Goal: Transaction & Acquisition: Purchase product/service

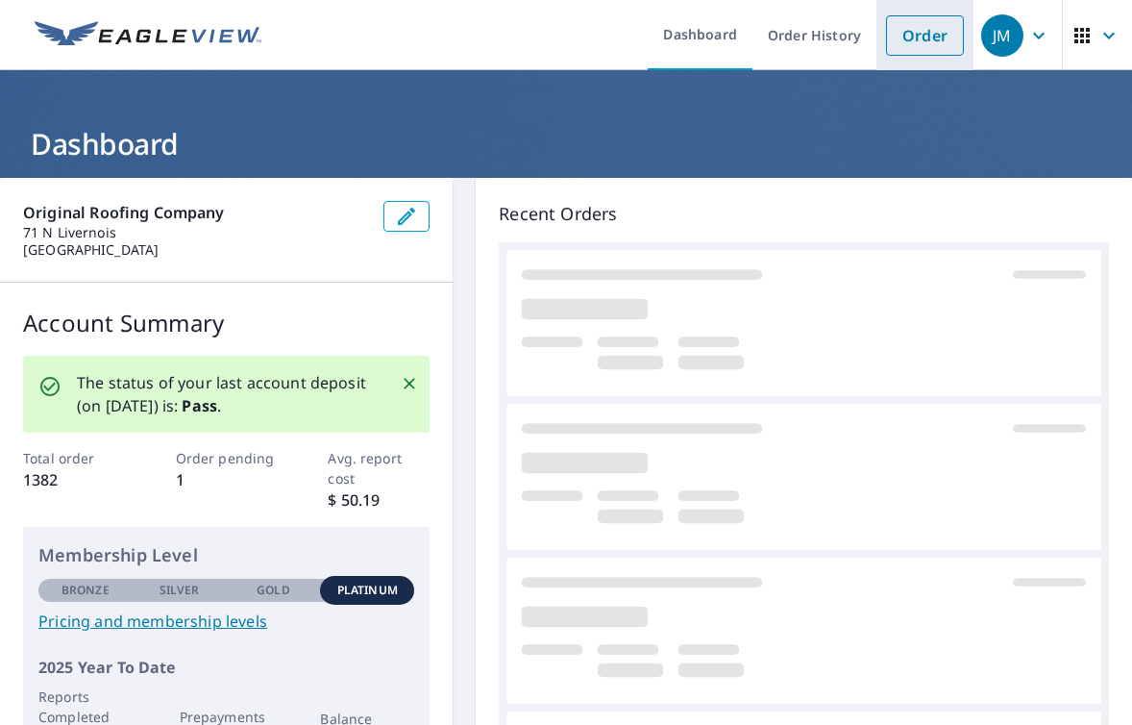
click at [923, 29] on link "Order" at bounding box center [925, 35] width 78 height 40
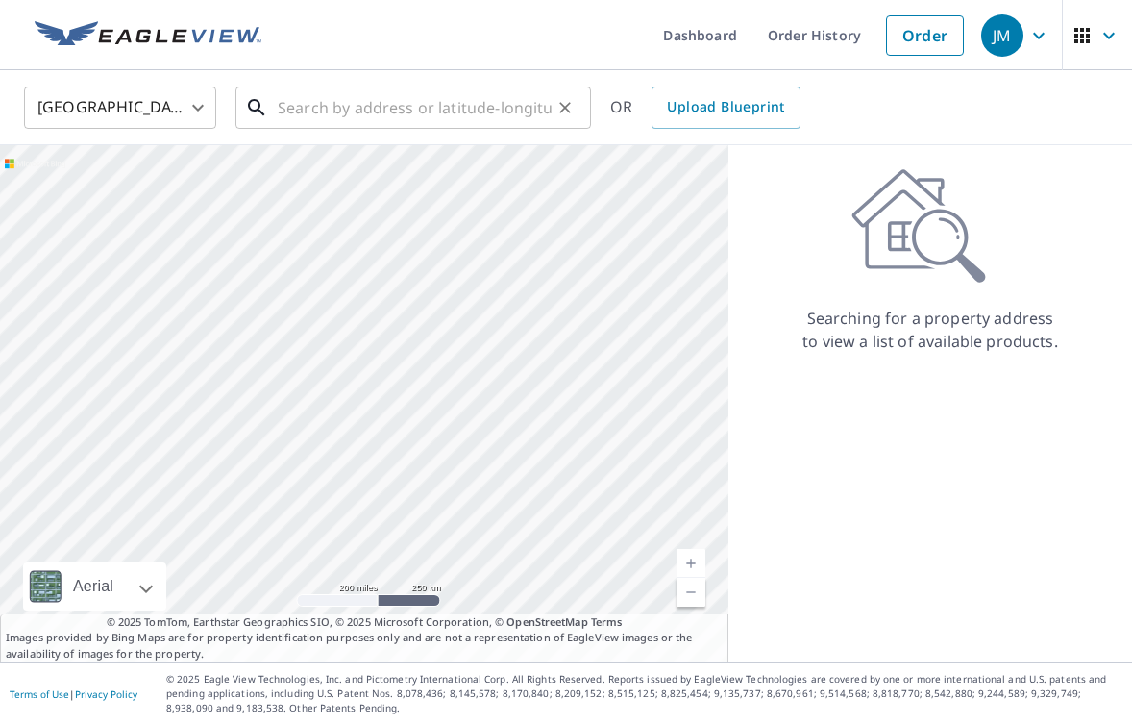
click at [404, 95] on input "text" at bounding box center [415, 108] width 274 height 54
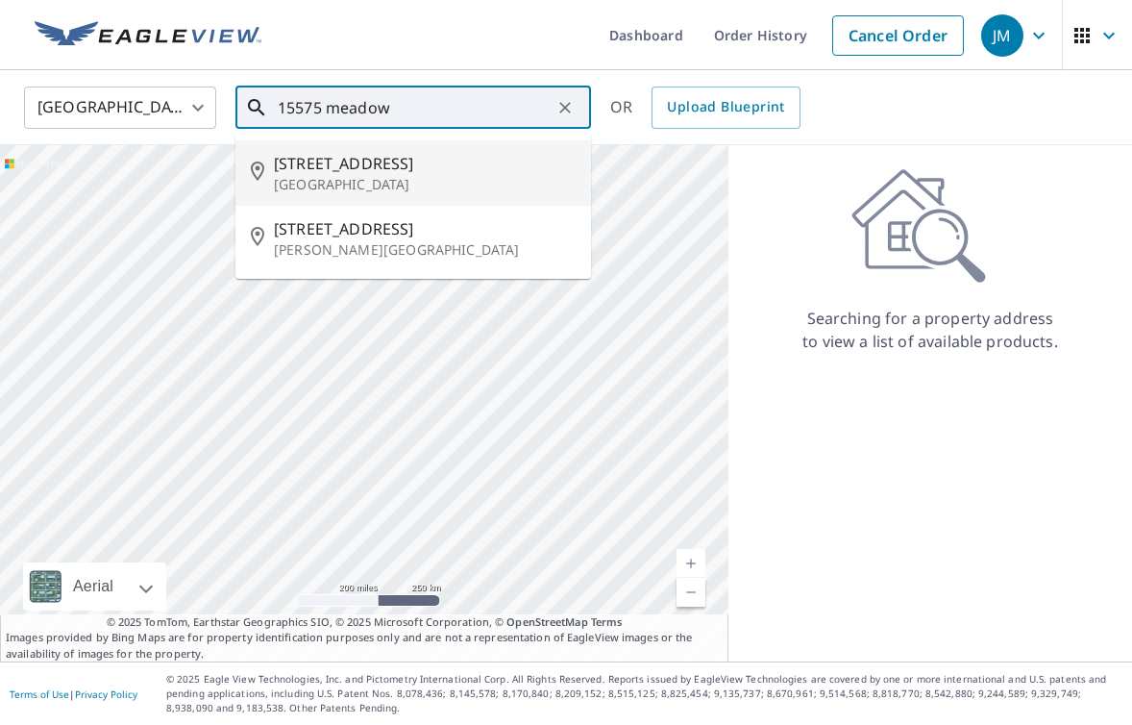
click at [371, 176] on p "[GEOGRAPHIC_DATA]" at bounding box center [425, 184] width 302 height 19
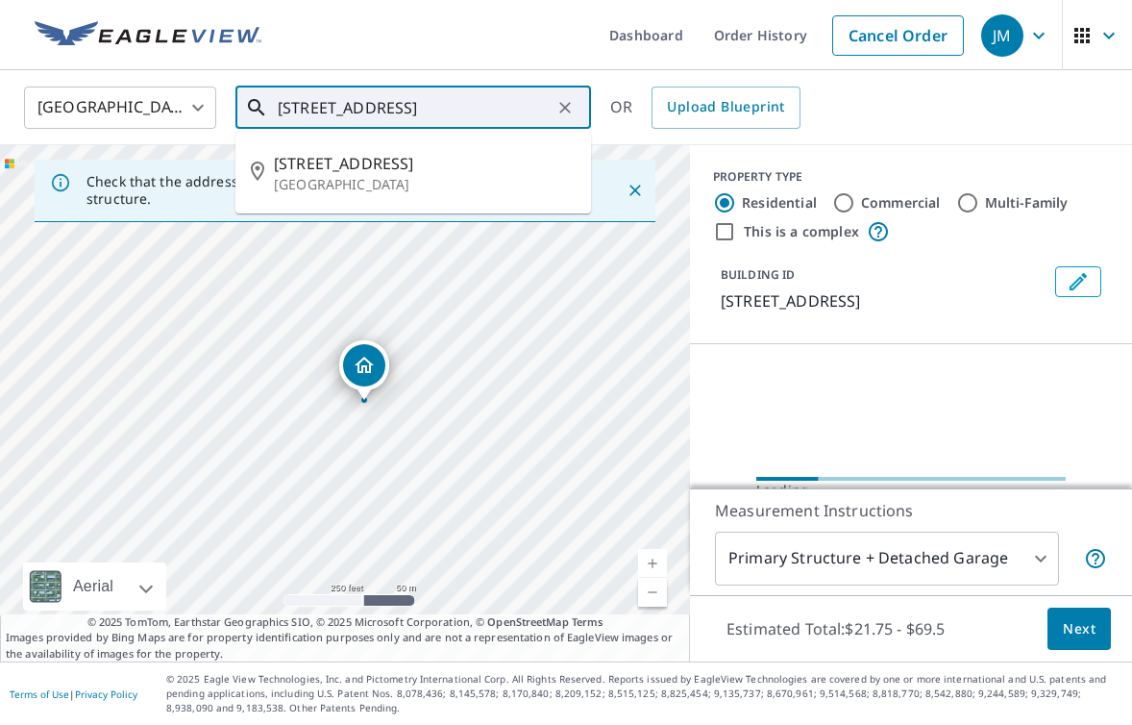
click at [409, 107] on input "[STREET_ADDRESS]" at bounding box center [415, 108] width 274 height 54
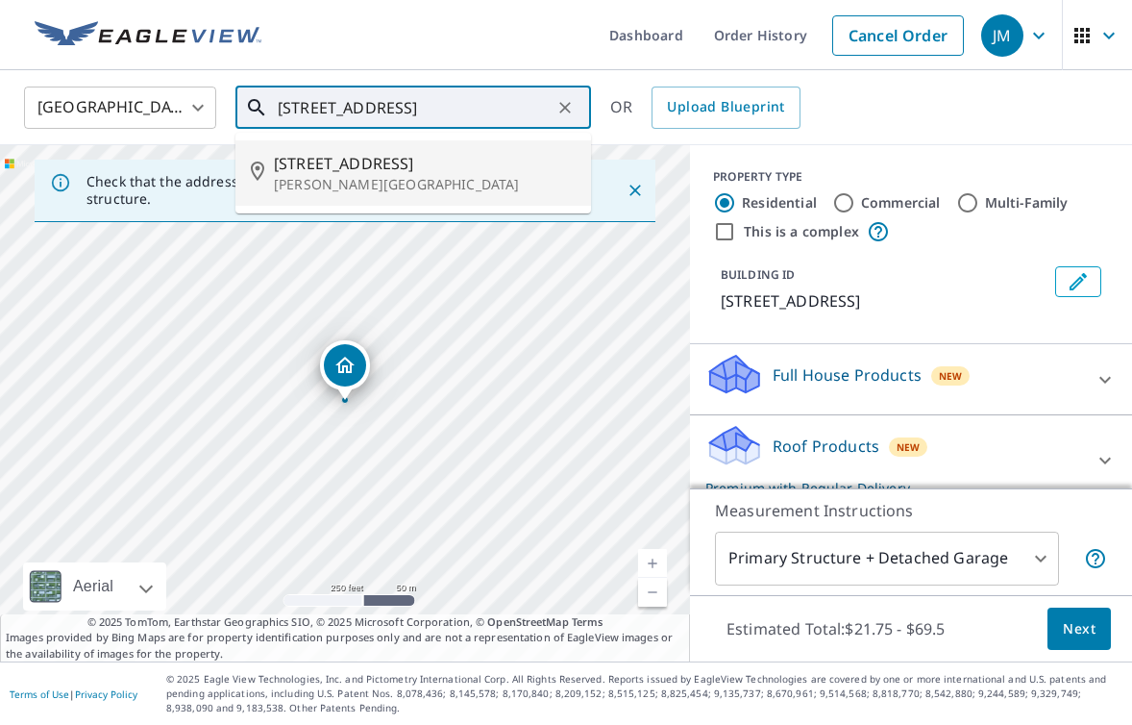
click at [375, 160] on span "[STREET_ADDRESS]" at bounding box center [425, 163] width 302 height 23
type input "[STREET_ADDRESS]"
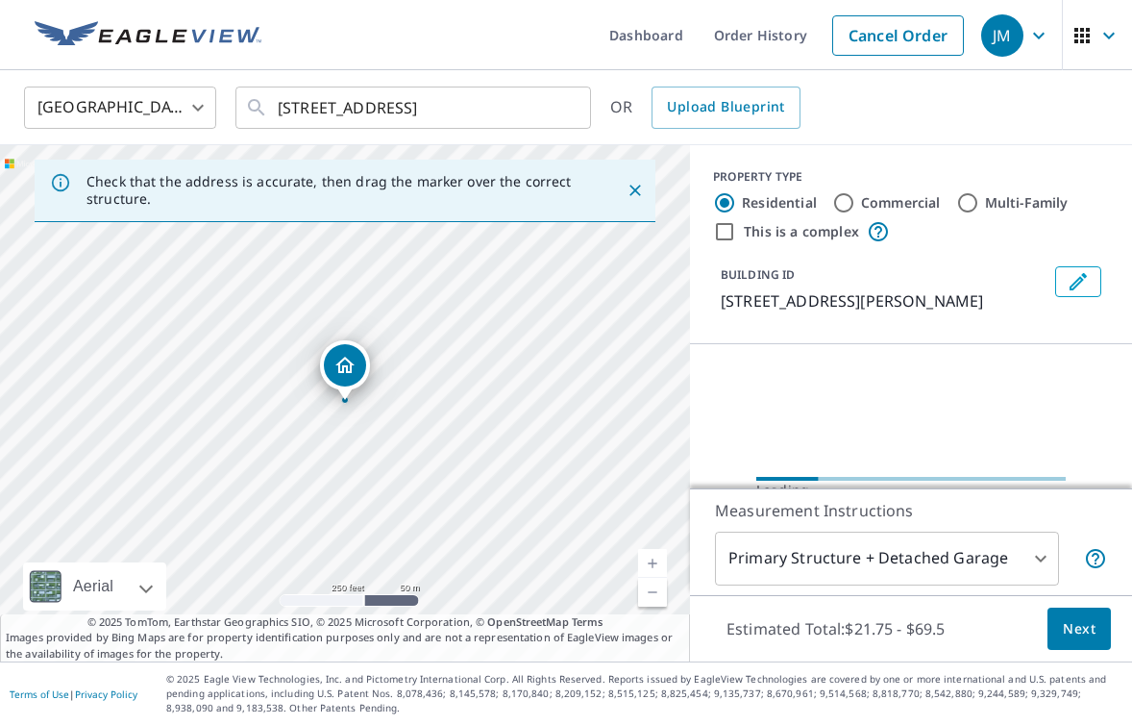
click at [659, 556] on link "Current Level 17, Zoom In" at bounding box center [652, 563] width 29 height 29
click at [659, 556] on link "Current Level 19, Zoom In" at bounding box center [652, 563] width 29 height 29
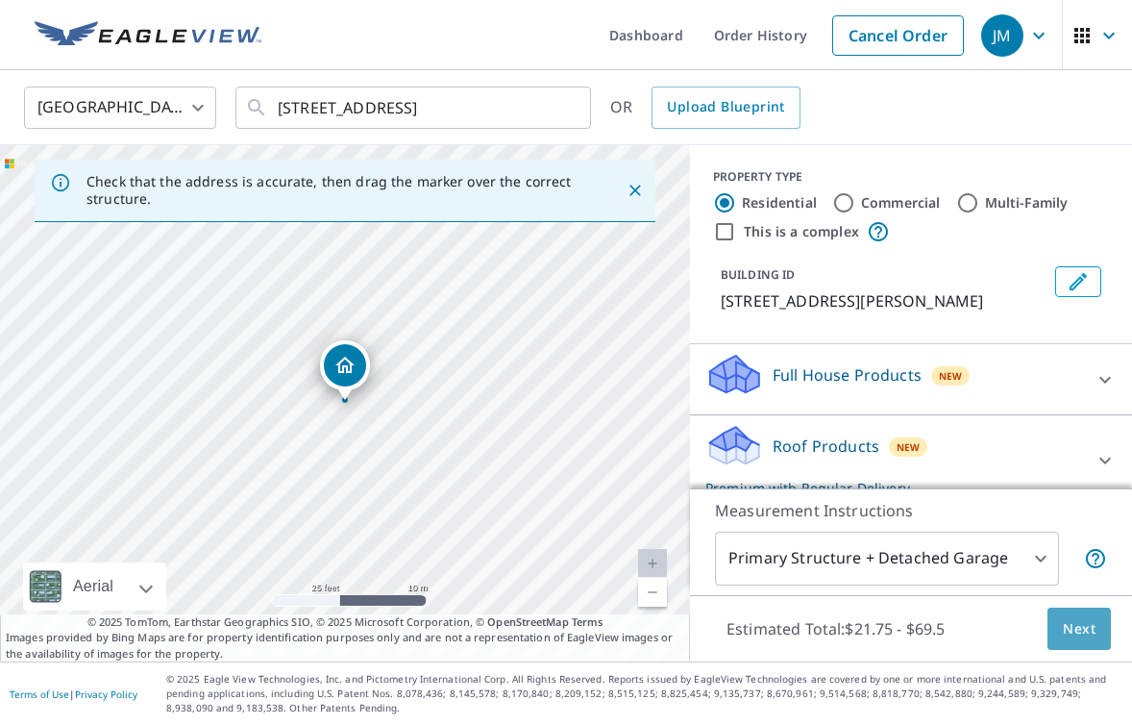
click at [1088, 623] on span "Next" at bounding box center [1079, 629] width 33 height 24
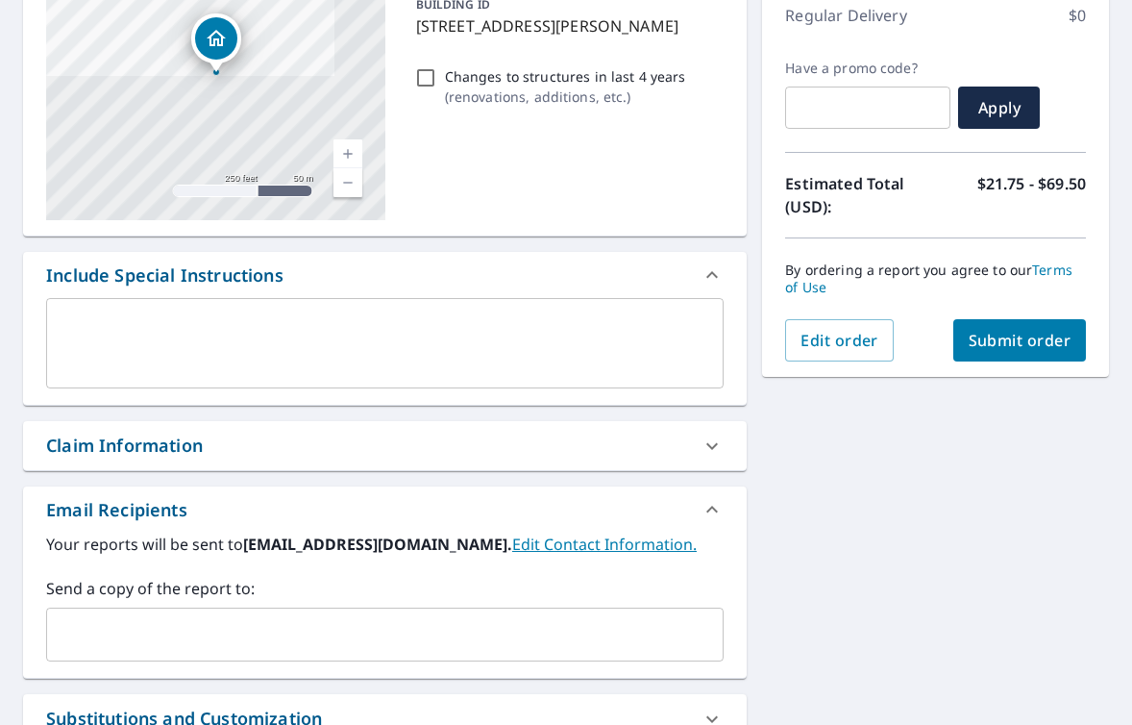
scroll to position [300, 0]
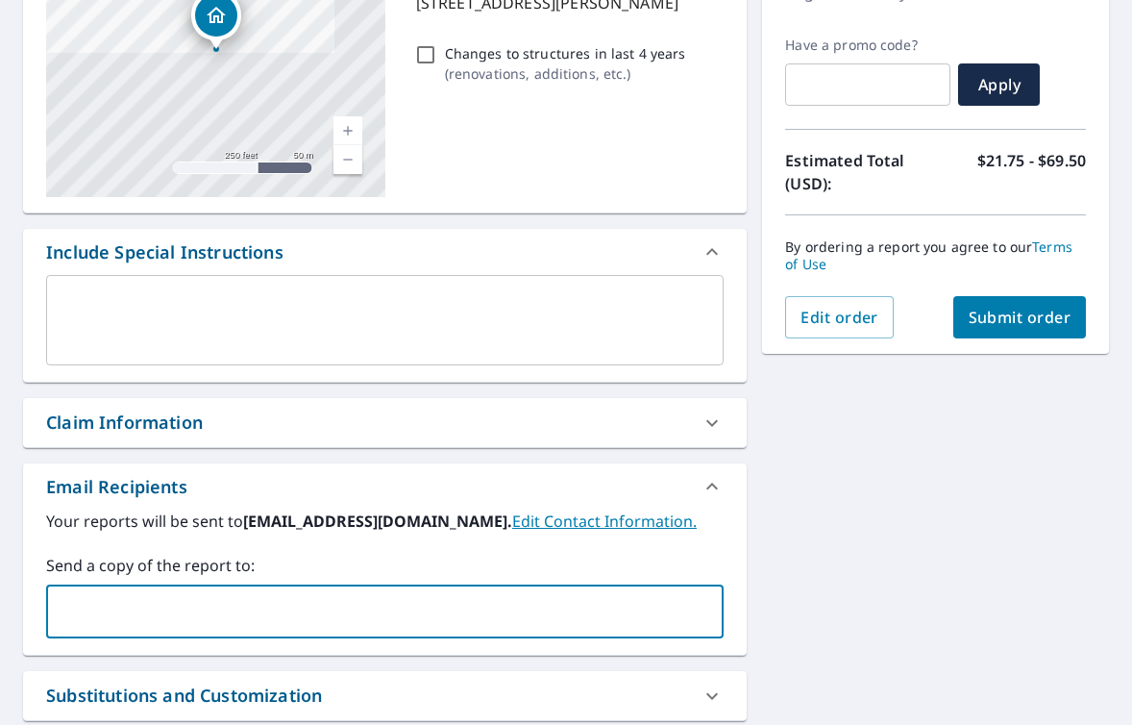
click at [285, 606] on input "text" at bounding box center [370, 611] width 631 height 37
type input "[EMAIL_ADDRESS][DOMAIN_NAME]"
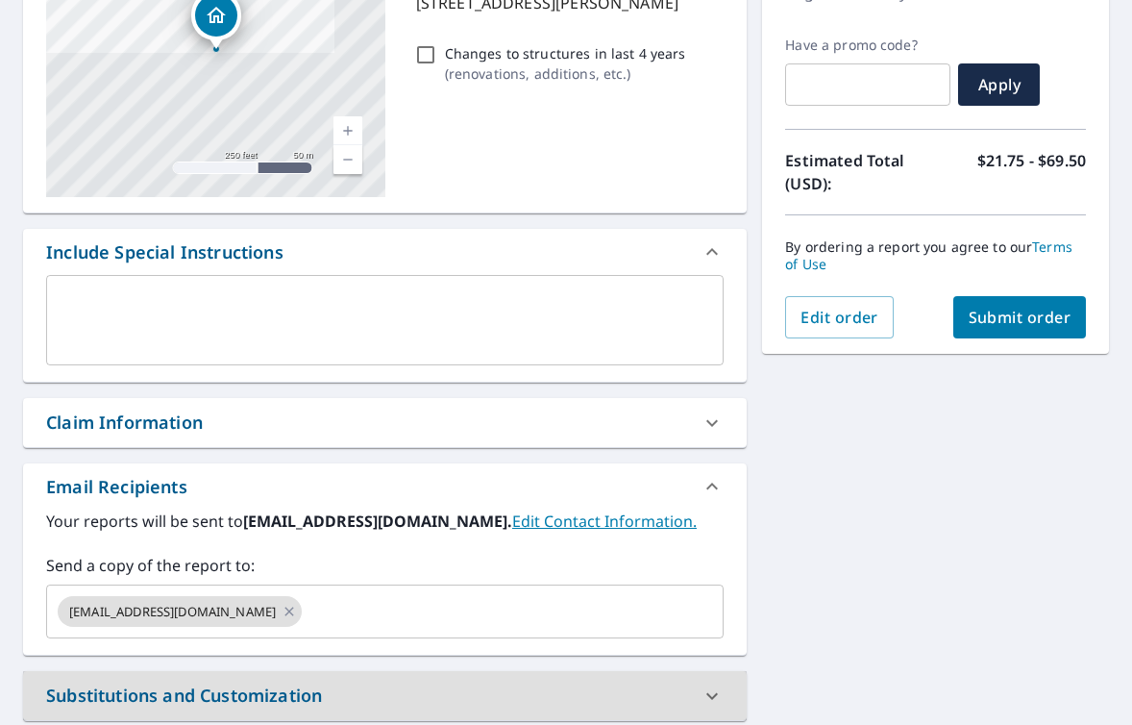
click at [1030, 328] on button "Submit order" at bounding box center [1020, 317] width 134 height 42
checkbox input "true"
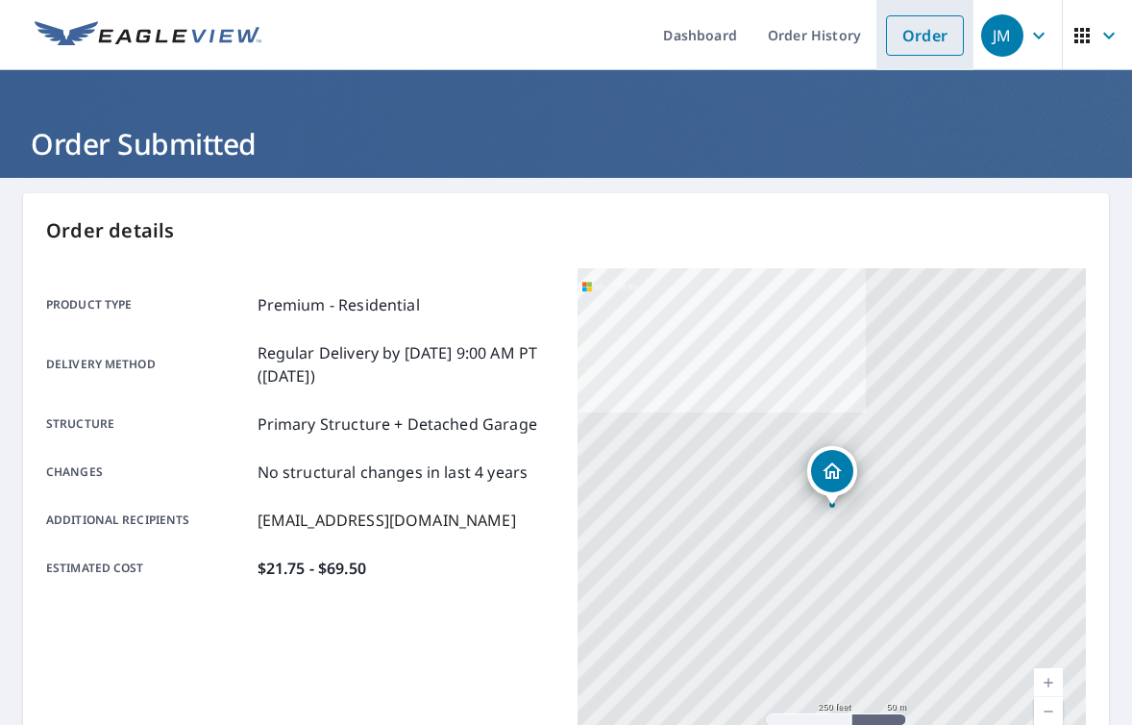
click at [924, 42] on link "Order" at bounding box center [925, 35] width 78 height 40
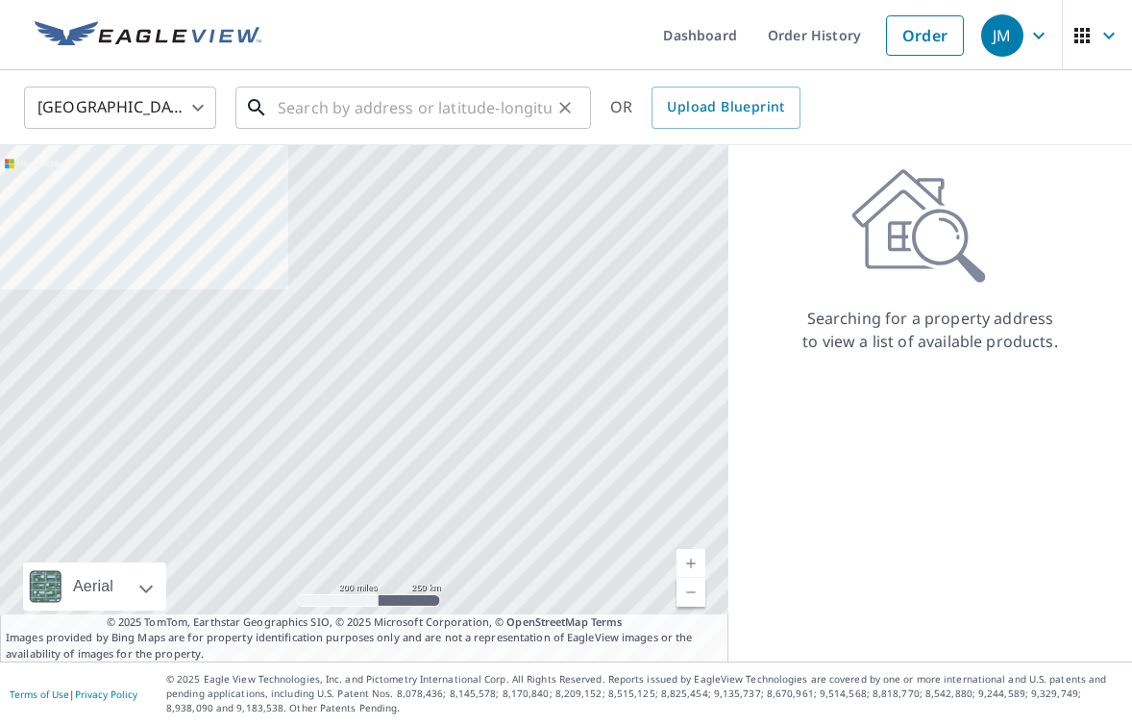
click at [492, 98] on input "text" at bounding box center [415, 108] width 274 height 54
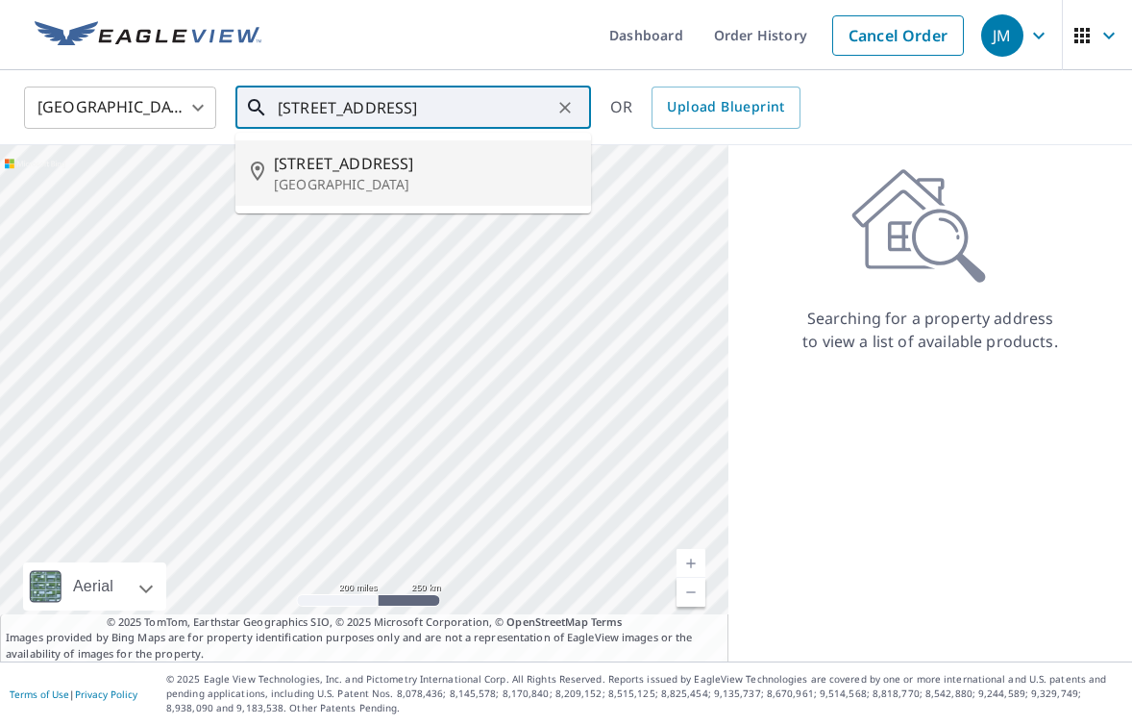
click at [383, 185] on p "[GEOGRAPHIC_DATA]" at bounding box center [425, 184] width 302 height 19
type input "[STREET_ADDRESS]"
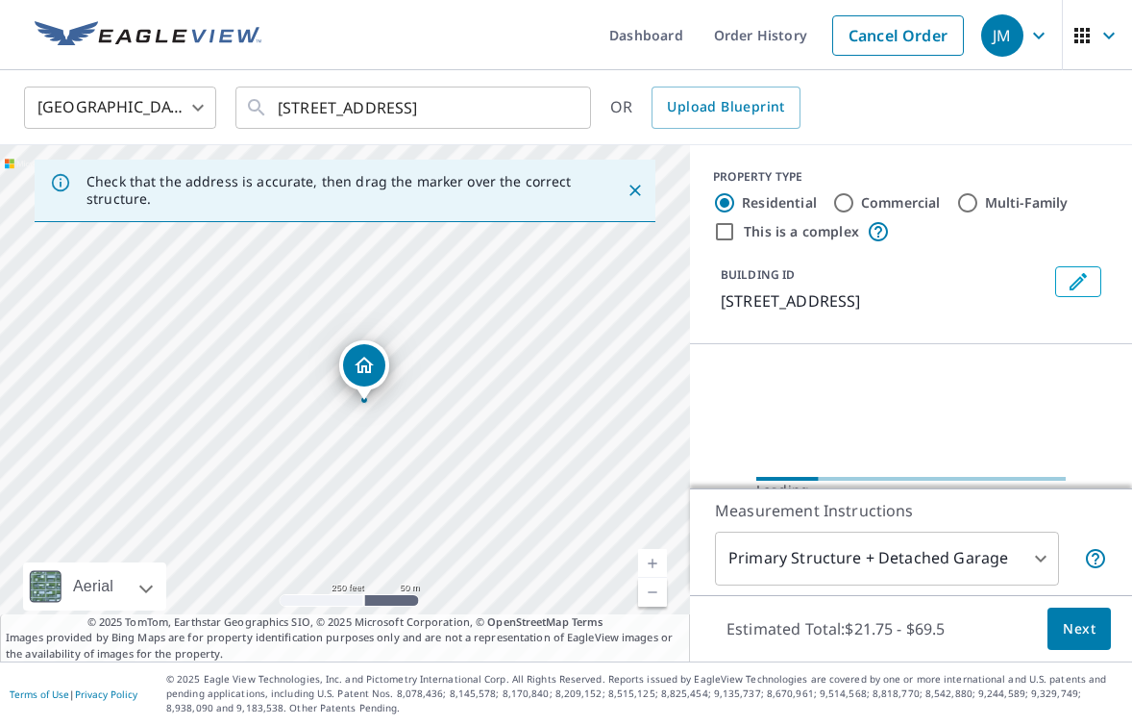
click at [654, 558] on link "Current Level 17, Zoom In" at bounding box center [652, 563] width 29 height 29
click at [654, 558] on link "Current Level 17.400153262192866, Zoom In" at bounding box center [652, 563] width 29 height 29
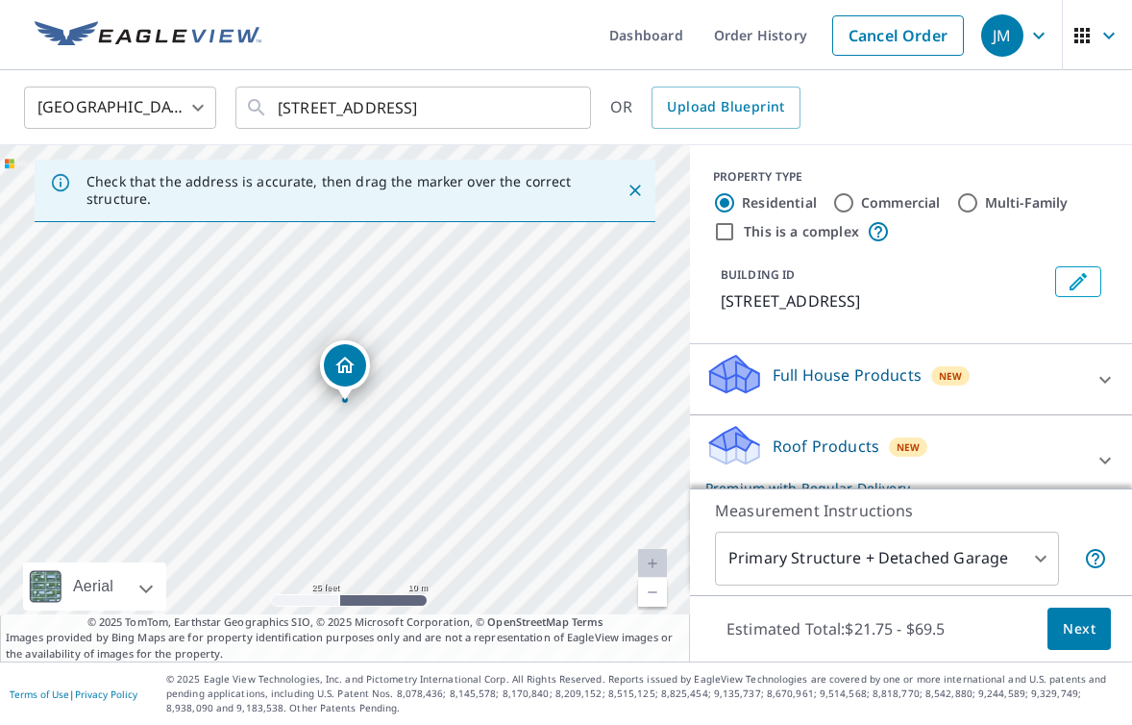
click at [1081, 621] on span "Next" at bounding box center [1079, 629] width 33 height 24
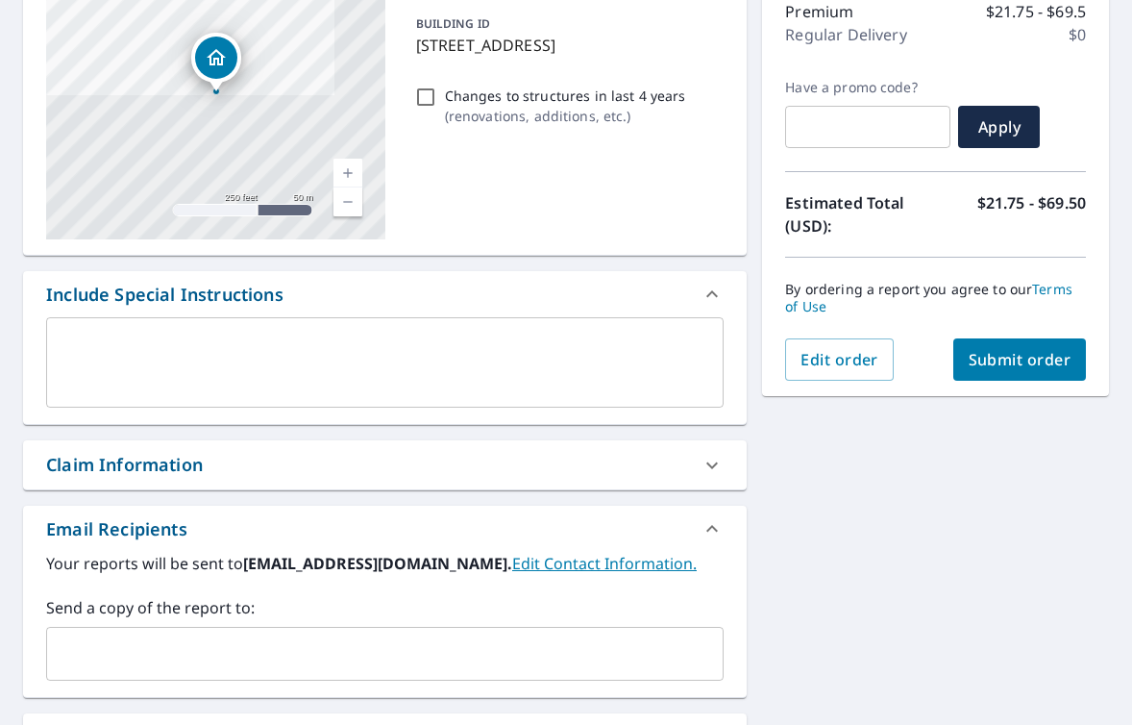
scroll to position [421, 0]
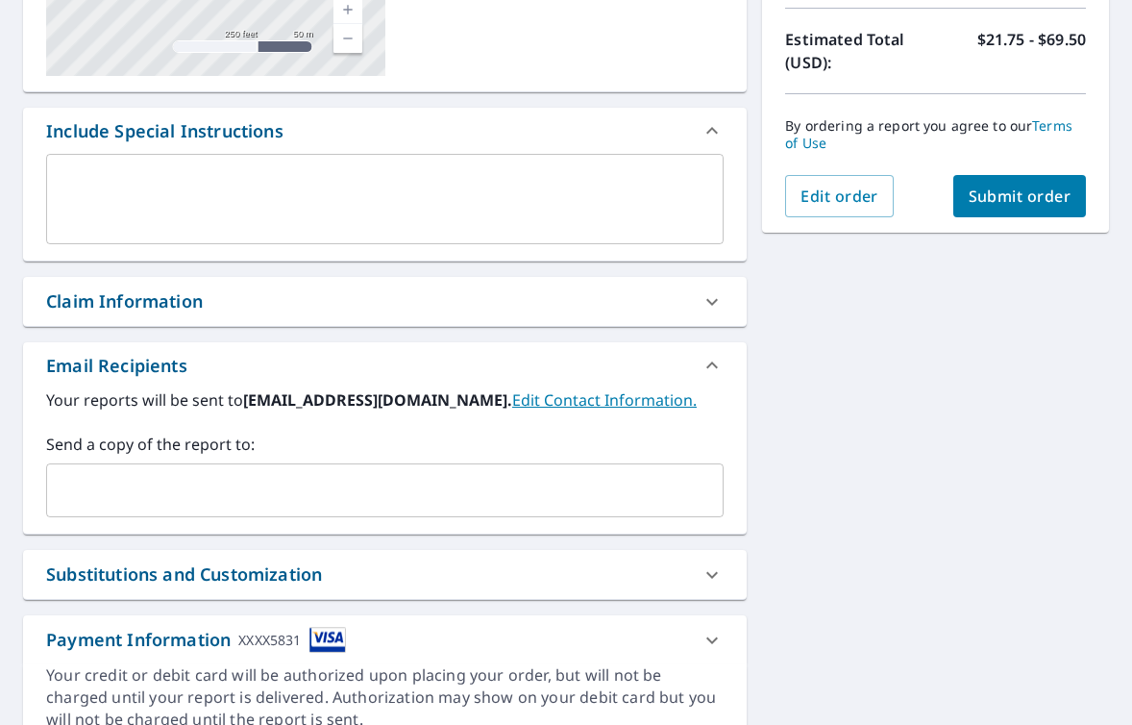
click at [392, 490] on input "text" at bounding box center [370, 490] width 631 height 37
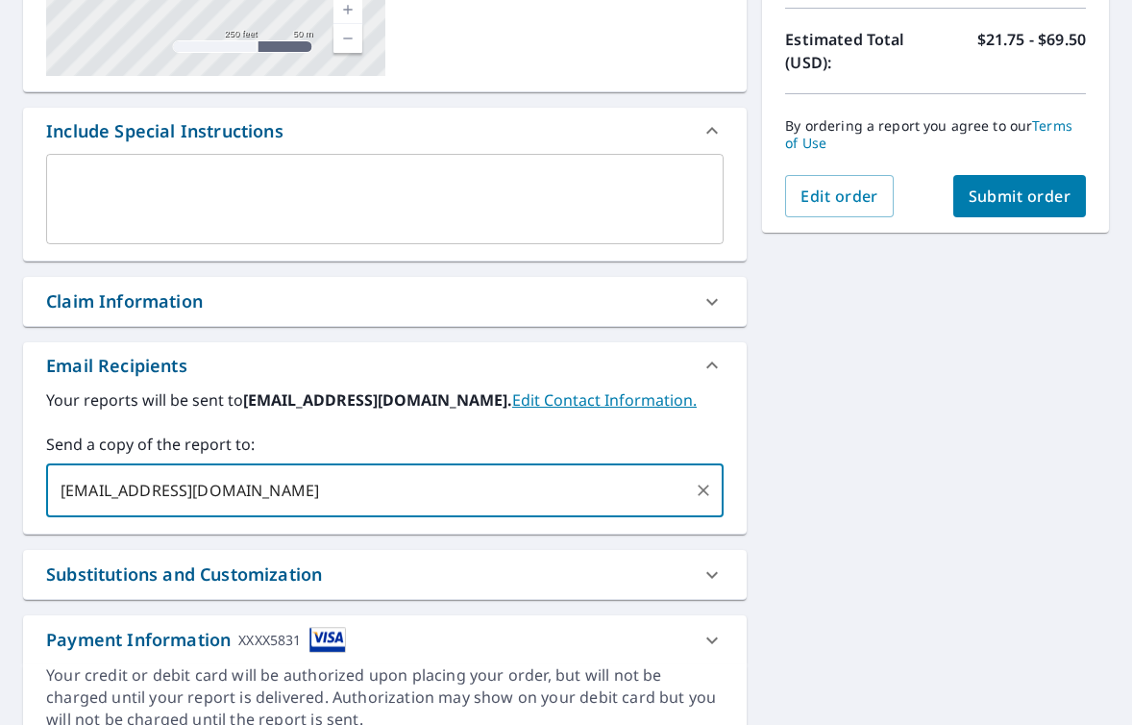
type input "[EMAIL_ADDRESS][DOMAIN_NAME]"
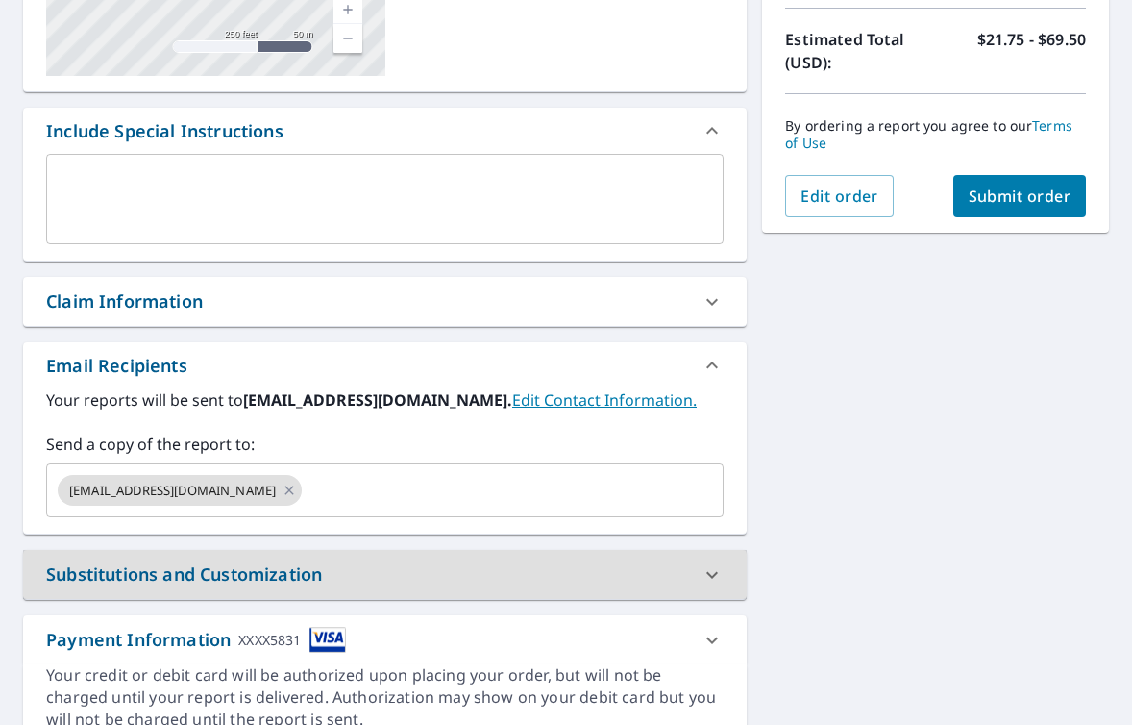
click at [1021, 192] on span "Submit order" at bounding box center [1020, 195] width 103 height 21
checkbox input "true"
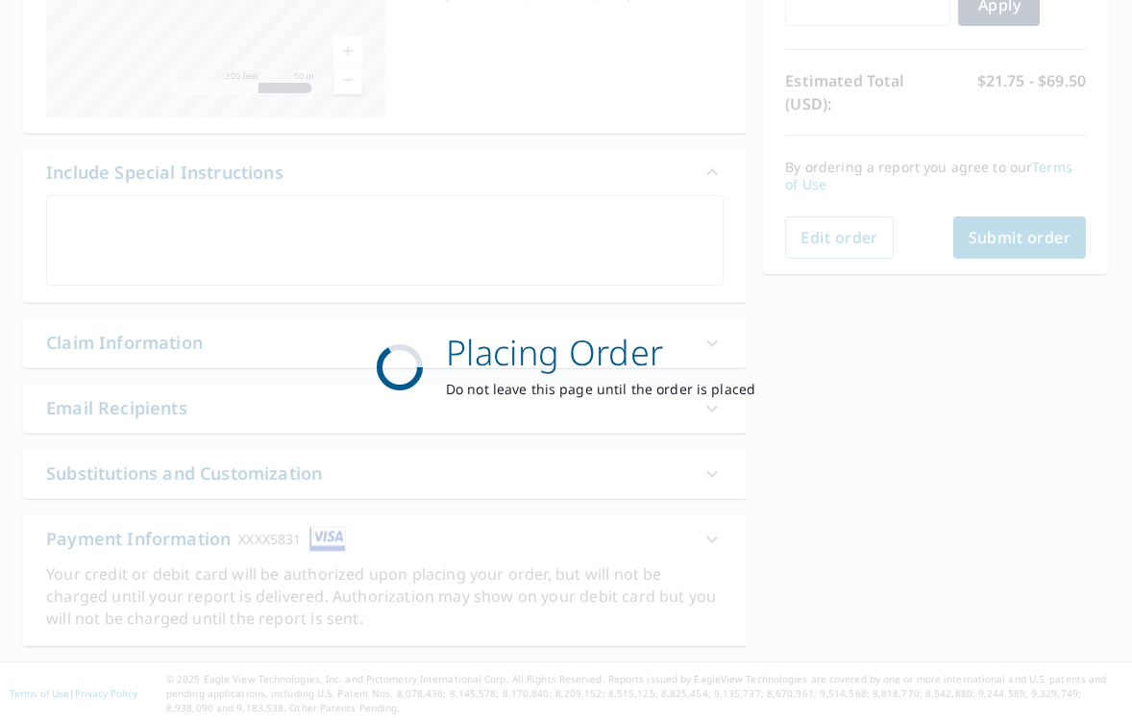
scroll to position [379, 0]
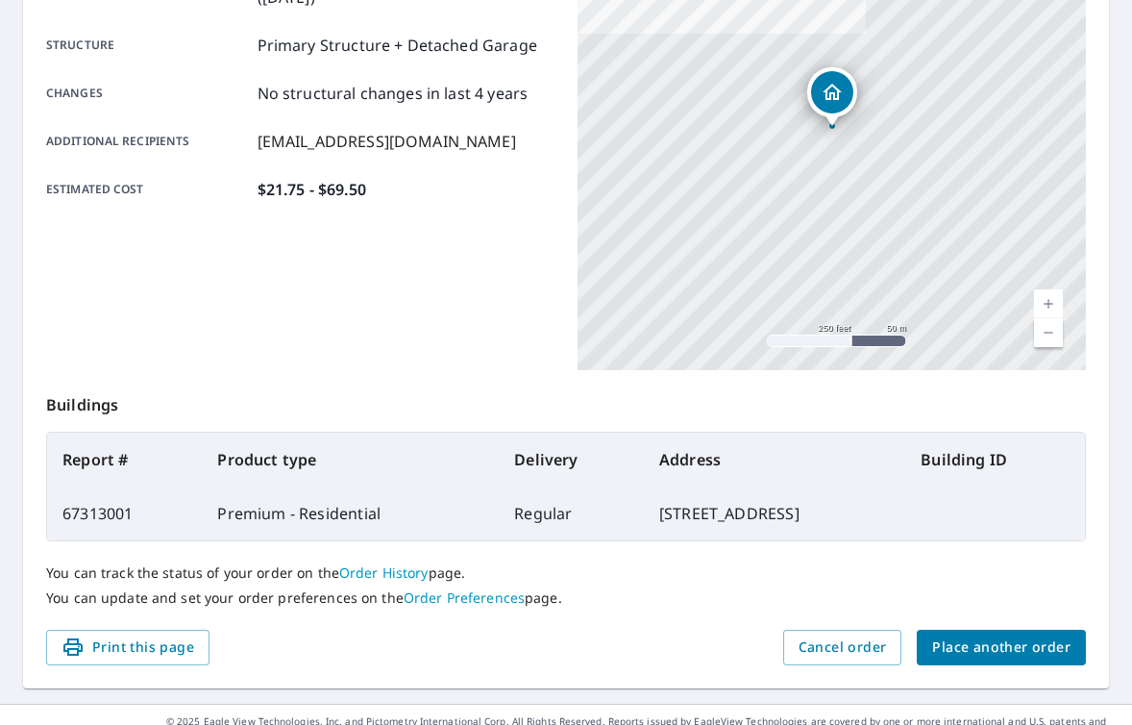
scroll to position [420, 0]
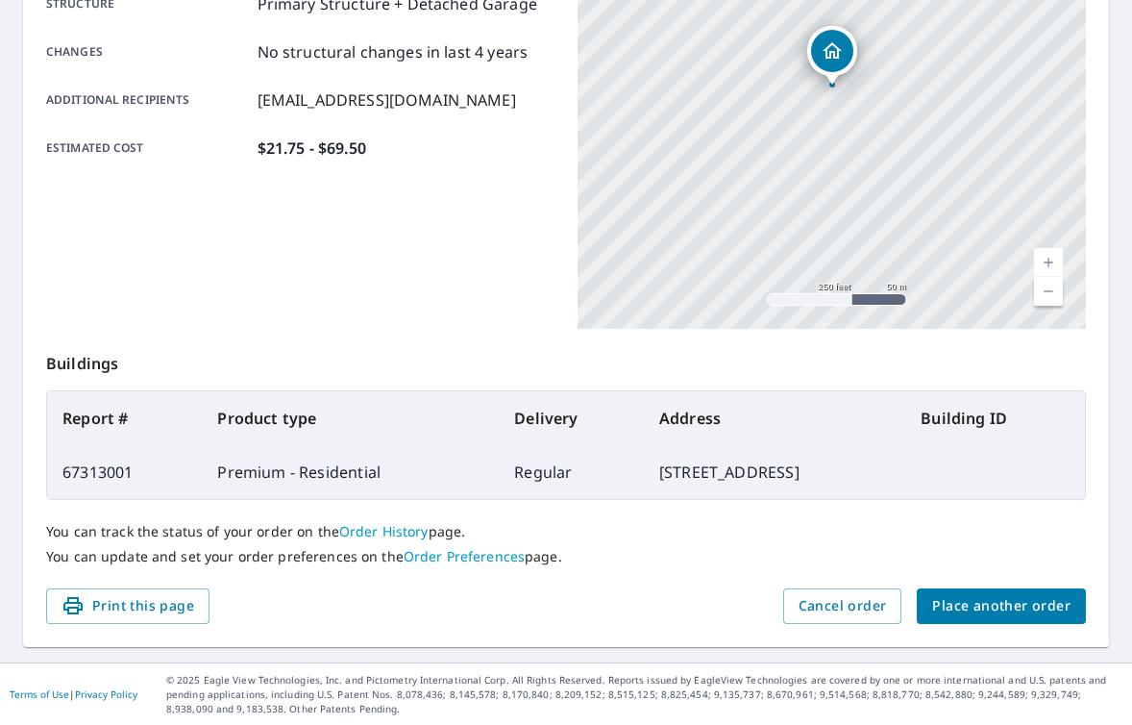
click at [971, 605] on span "Place another order" at bounding box center [1001, 606] width 138 height 24
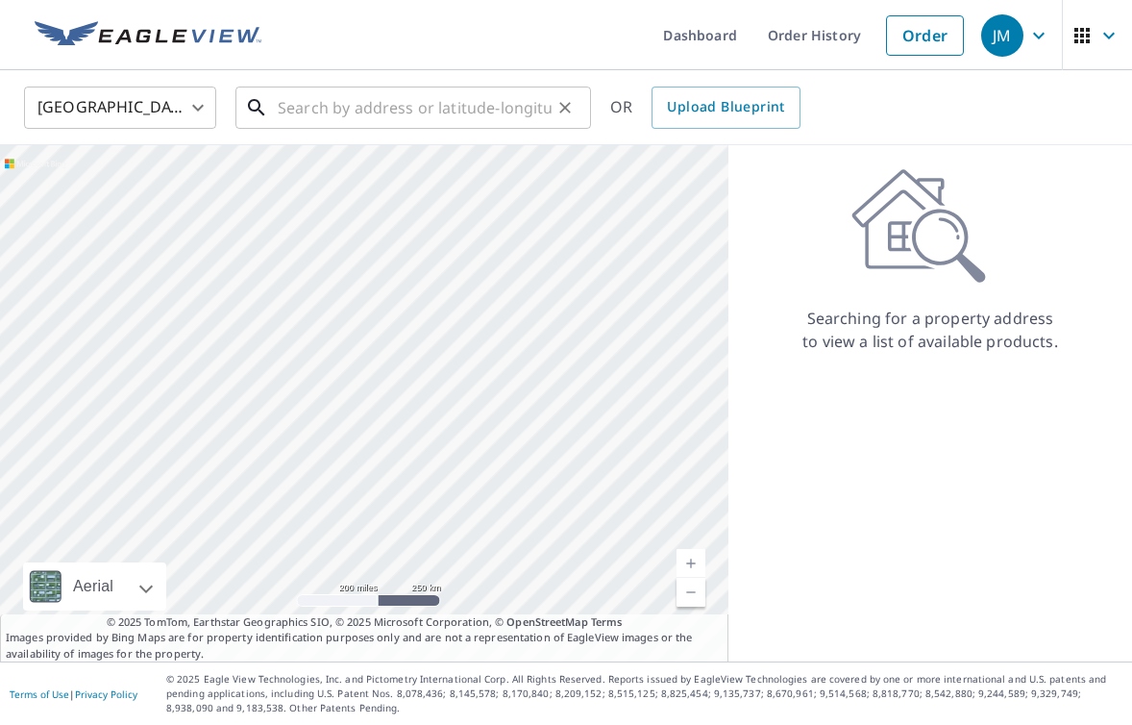
click at [469, 108] on input "text" at bounding box center [415, 108] width 274 height 54
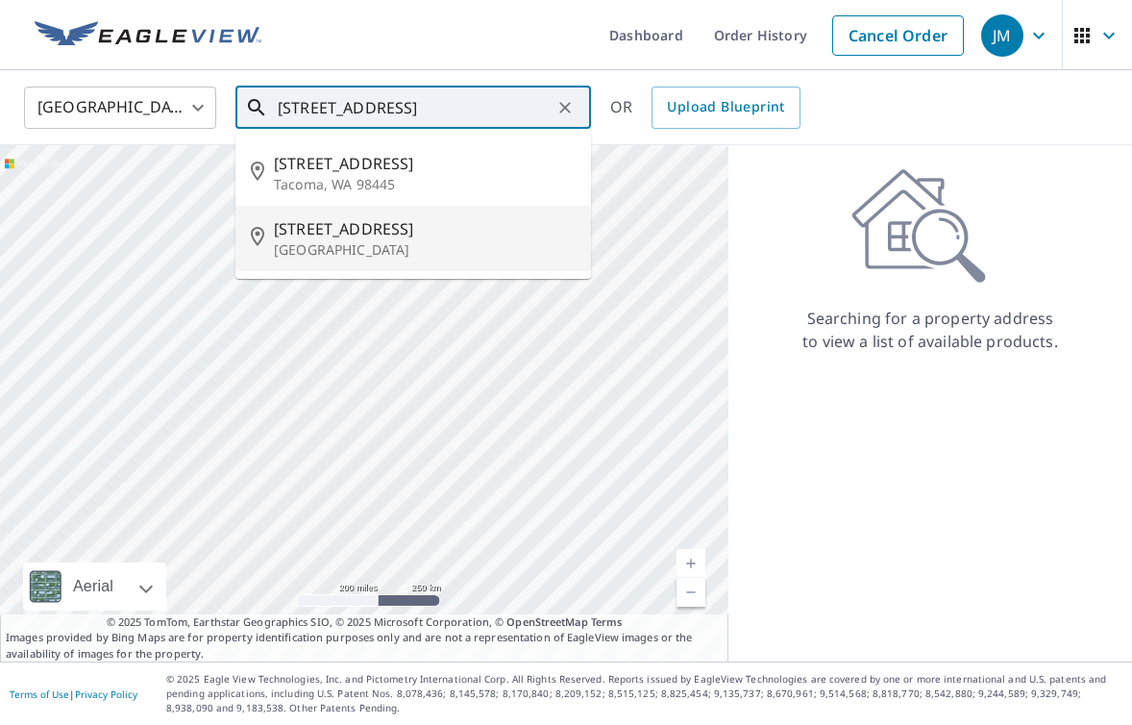
click at [384, 218] on span "[STREET_ADDRESS]" at bounding box center [425, 228] width 302 height 23
type input "[STREET_ADDRESS][PERSON_NAME]"
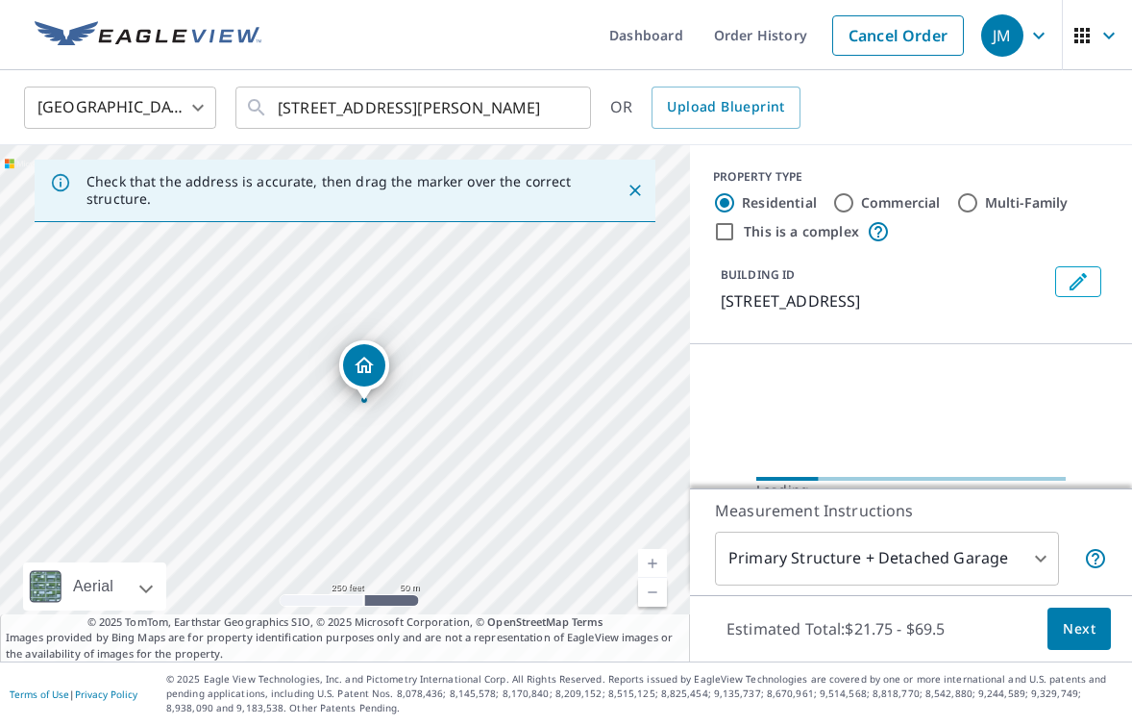
click at [647, 562] on link "Current Level 17, Zoom In" at bounding box center [652, 563] width 29 height 29
click at [647, 562] on link "Current Level 17.434402824145778, Zoom In" at bounding box center [652, 563] width 29 height 29
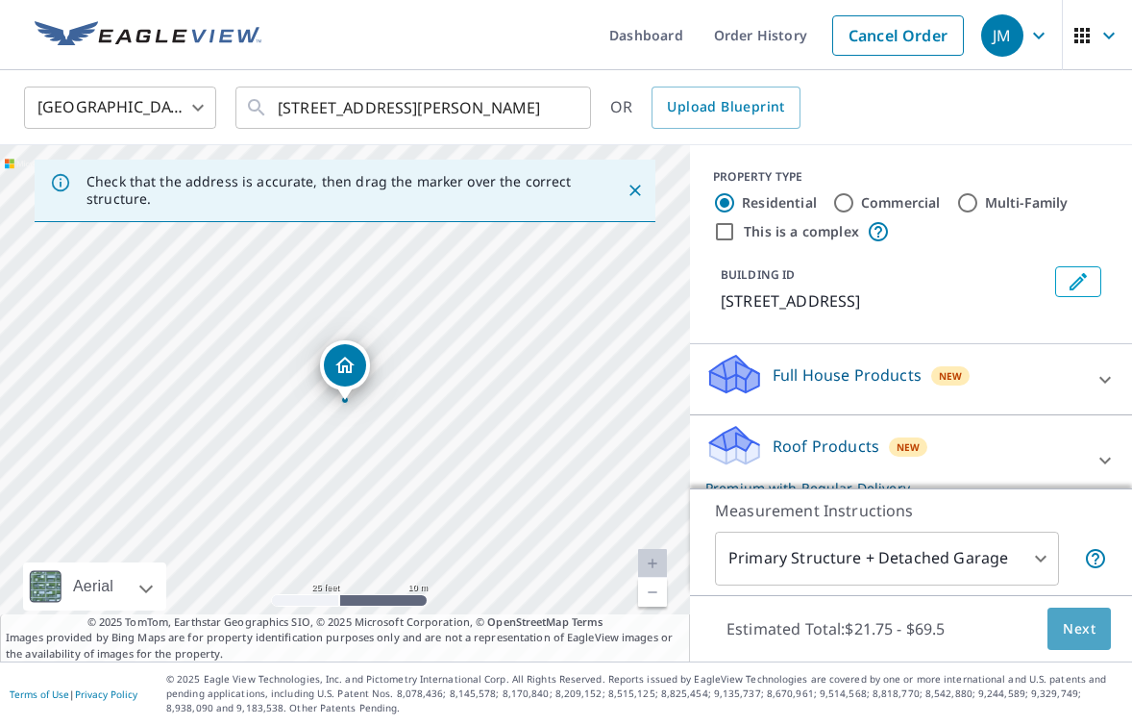
click at [1087, 630] on span "Next" at bounding box center [1079, 629] width 33 height 24
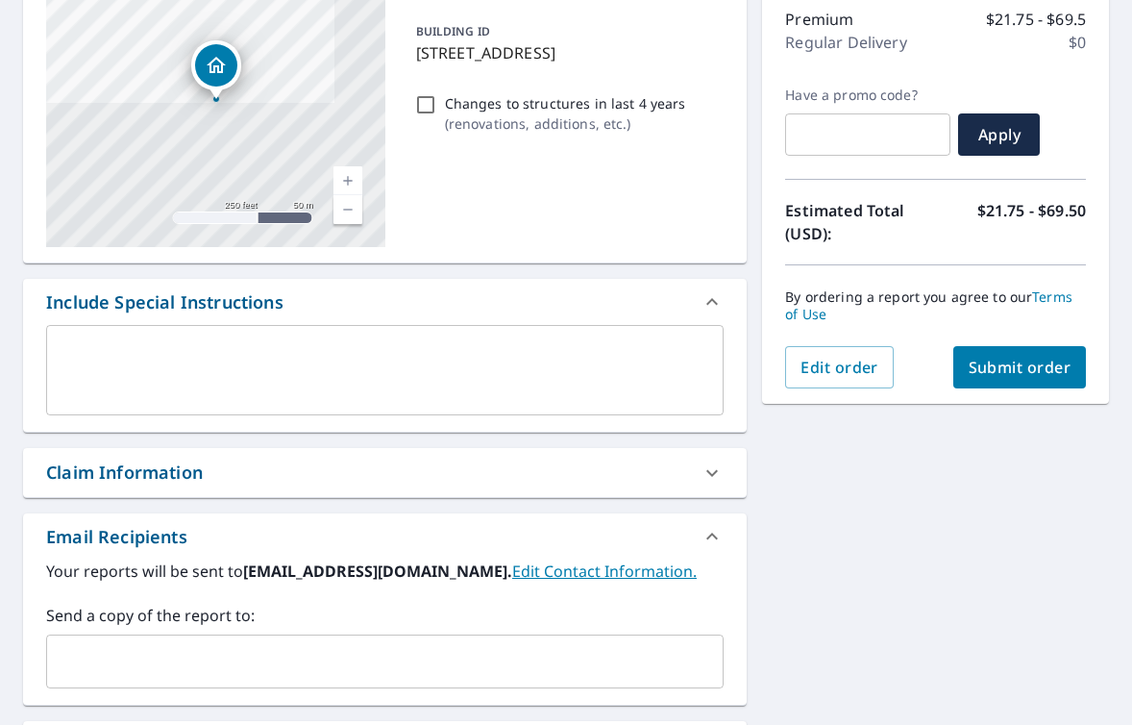
scroll to position [336, 0]
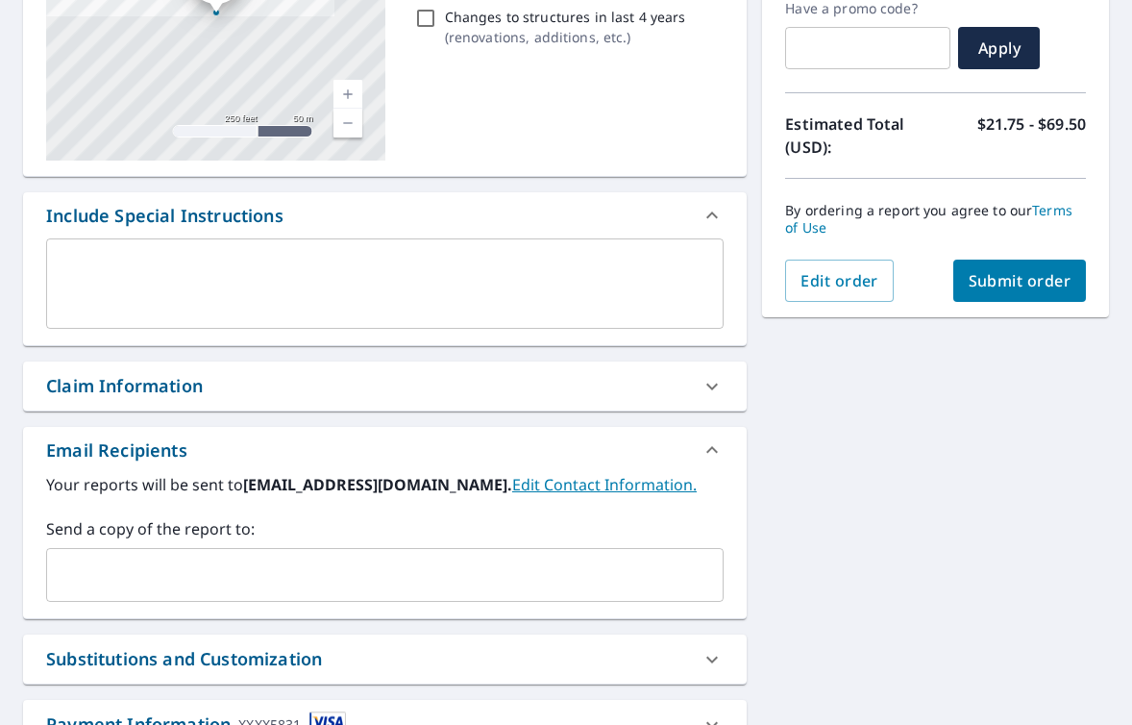
click at [406, 557] on input "text" at bounding box center [370, 574] width 631 height 37
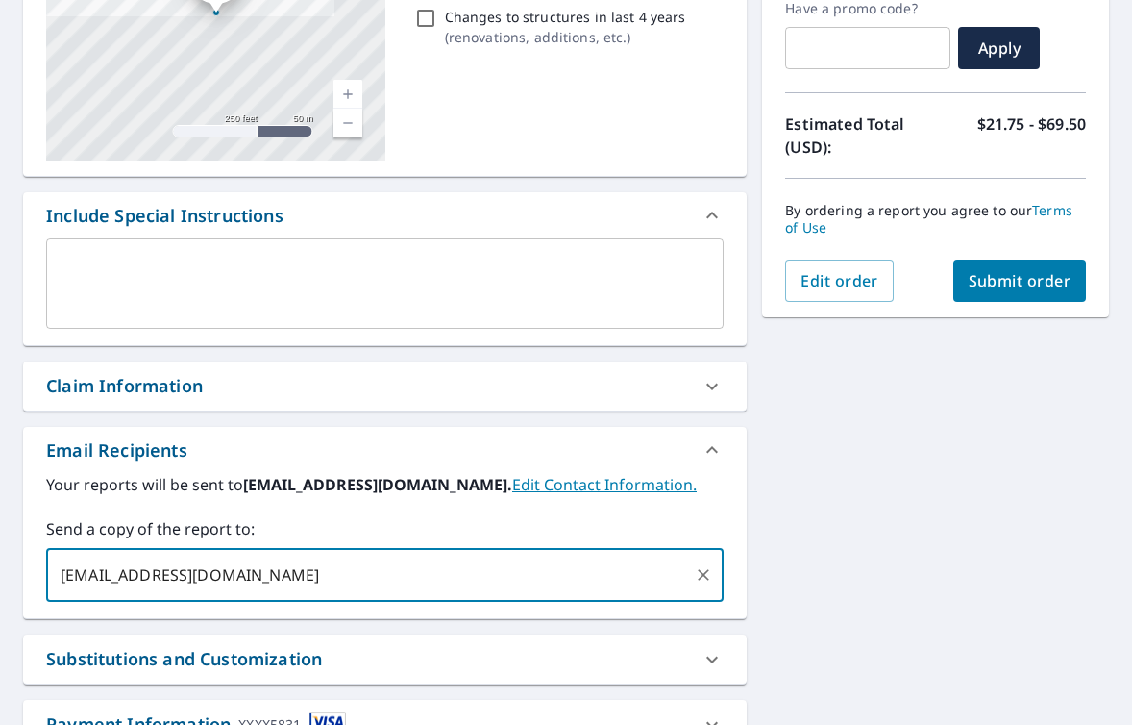
type input "[EMAIL_ADDRESS][DOMAIN_NAME]"
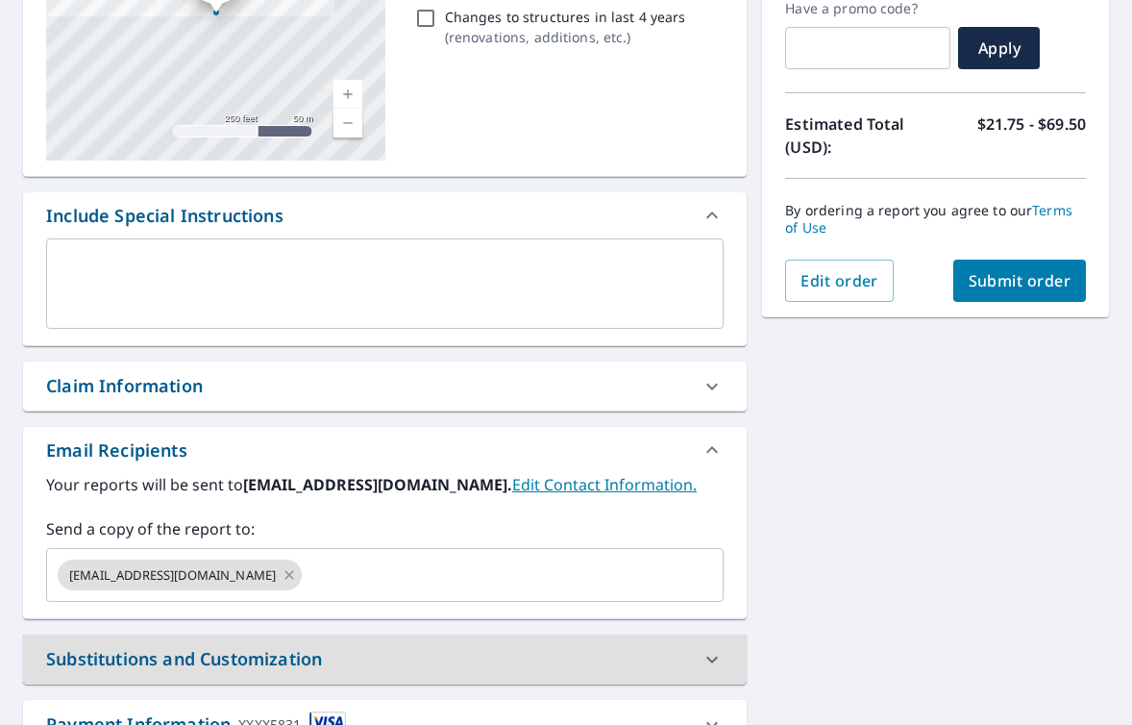
click at [1006, 276] on span "Submit order" at bounding box center [1020, 280] width 103 height 21
checkbox input "true"
